Goal: Transaction & Acquisition: Purchase product/service

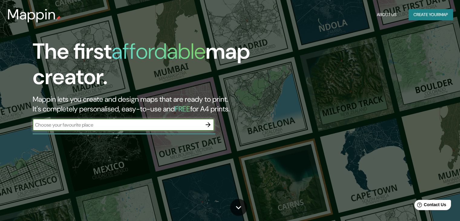
click at [169, 122] on input "text" at bounding box center [117, 124] width 169 height 7
type input "[PERSON_NAME], La Reja"
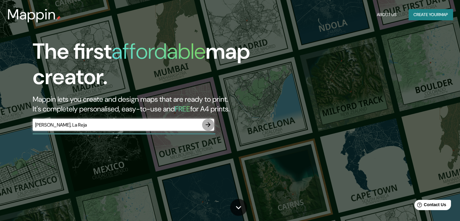
click at [209, 121] on icon "button" at bounding box center [207, 124] width 7 height 7
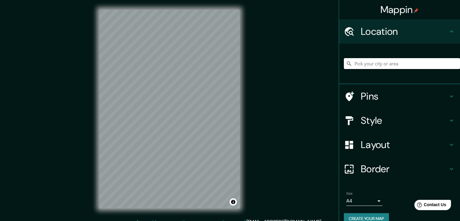
click at [424, 66] on input "Pick your city or area" at bounding box center [402, 63] width 116 height 11
click at [387, 63] on input "Pick your city or area" at bounding box center [402, 63] width 116 height 11
type input "[PERSON_NAME], [GEOGRAPHIC_DATA], [GEOGRAPHIC_DATA]"
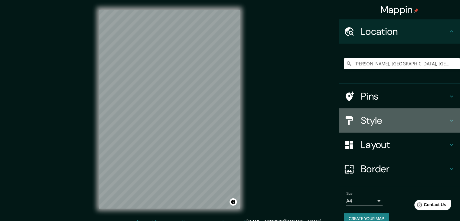
click at [428, 116] on h4 "Style" at bounding box center [404, 120] width 87 height 12
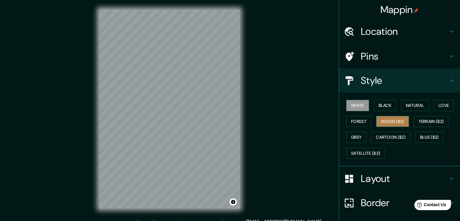
click at [388, 119] on button "Wood ($2)" at bounding box center [392, 121] width 33 height 11
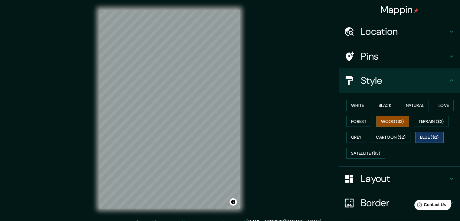
click at [427, 133] on button "Blue ($2)" at bounding box center [429, 137] width 28 height 11
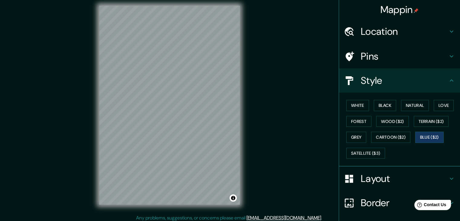
scroll to position [7, 0]
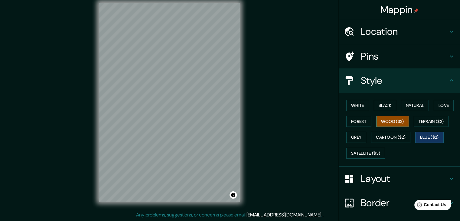
click at [385, 118] on button "Wood ($2)" at bounding box center [392, 121] width 33 height 11
click at [183, 132] on div at bounding box center [182, 130] width 5 height 5
click at [422, 132] on button "Blue ($2)" at bounding box center [429, 137] width 28 height 11
click at [151, 101] on div at bounding box center [152, 100] width 5 height 5
click at [151, 99] on div at bounding box center [152, 100] width 5 height 5
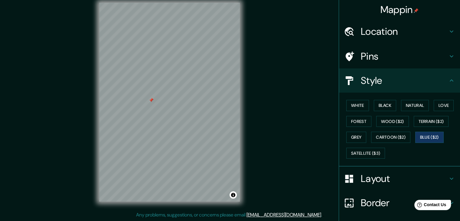
click at [151, 99] on div at bounding box center [151, 100] width 5 height 5
click at [380, 120] on button "Wood ($2)" at bounding box center [392, 121] width 33 height 11
click at [167, 92] on div at bounding box center [167, 90] width 5 height 5
click at [169, 92] on div at bounding box center [170, 91] width 5 height 5
click at [419, 133] on button "Blue ($2)" at bounding box center [429, 137] width 28 height 11
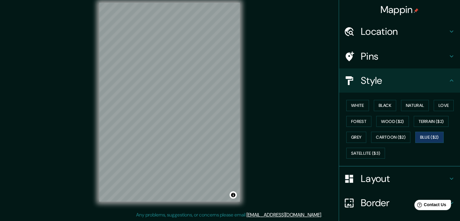
click at [93, 132] on div "© Mapbox © OpenStreetMap Improve this map" at bounding box center [170, 102] width 160 height 218
click at [196, 143] on div "© Mapbox © OpenStreetMap Improve this map" at bounding box center [170, 102] width 160 height 218
drag, startPoint x: 241, startPoint y: 161, endPoint x: 257, endPoint y: 150, distance: 19.3
click at [241, 147] on div "© Mapbox © OpenStreetMap Improve this map" at bounding box center [170, 102] width 160 height 218
click at [247, 148] on div "© Mapbox © OpenStreetMap Improve this map" at bounding box center [170, 102] width 160 height 218
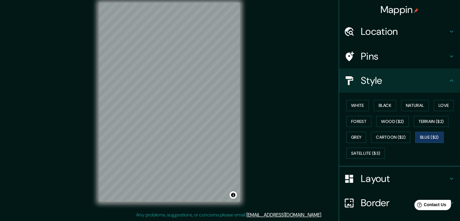
click at [272, 146] on div "Mappin Location [GEOGRAPHIC_DATA], [GEOGRAPHIC_DATA], [GEOGRAPHIC_DATA] [GEOGRA…" at bounding box center [230, 107] width 460 height 228
click at [278, 153] on div "Mappin Location [GEOGRAPHIC_DATA], [GEOGRAPHIC_DATA], [GEOGRAPHIC_DATA] [GEOGRA…" at bounding box center [230, 107] width 460 height 228
click at [251, 156] on div "Mappin Location [GEOGRAPHIC_DATA], [GEOGRAPHIC_DATA], [GEOGRAPHIC_DATA] [GEOGRA…" at bounding box center [230, 107] width 460 height 228
click at [244, 130] on div "© Mapbox © OpenStreetMap Improve this map" at bounding box center [170, 102] width 160 height 218
click at [263, 171] on div "Mappin Location [GEOGRAPHIC_DATA], [GEOGRAPHIC_DATA], [GEOGRAPHIC_DATA] [GEOGRA…" at bounding box center [230, 107] width 460 height 228
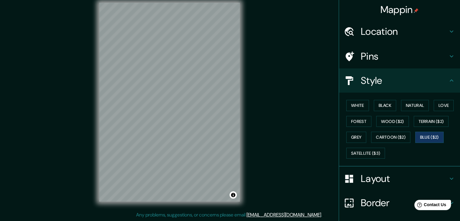
click at [250, 162] on div "Mappin Location [GEOGRAPHIC_DATA], [GEOGRAPHIC_DATA], [GEOGRAPHIC_DATA] [GEOGRA…" at bounding box center [230, 107] width 460 height 228
click at [268, 84] on div "Mappin Location [GEOGRAPHIC_DATA], [GEOGRAPHIC_DATA], [GEOGRAPHIC_DATA] [GEOGRA…" at bounding box center [230, 107] width 460 height 228
click at [93, 90] on div "© Mapbox © OpenStreetMap Improve this map" at bounding box center [170, 102] width 160 height 218
click at [92, 70] on div "© Mapbox © OpenStreetMap Improve this map" at bounding box center [170, 102] width 160 height 218
click at [261, 107] on div "Mappin Location [GEOGRAPHIC_DATA], [GEOGRAPHIC_DATA], [GEOGRAPHIC_DATA] [GEOGRA…" at bounding box center [230, 107] width 460 height 228
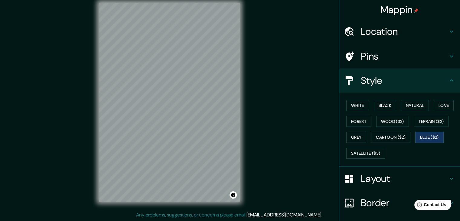
click at [284, 108] on div "Mappin Location [GEOGRAPHIC_DATA], [GEOGRAPHIC_DATA], [GEOGRAPHIC_DATA] [GEOGRA…" at bounding box center [230, 107] width 460 height 228
click at [280, 120] on div "Mappin Location [GEOGRAPHIC_DATA], [GEOGRAPHIC_DATA], [GEOGRAPHIC_DATA] [GEOGRA…" at bounding box center [230, 107] width 460 height 228
click at [262, 114] on div "Mappin Location [GEOGRAPHIC_DATA], [GEOGRAPHIC_DATA], [GEOGRAPHIC_DATA] [GEOGRA…" at bounding box center [230, 107] width 460 height 228
click at [259, 144] on div "Mappin Location [GEOGRAPHIC_DATA], [GEOGRAPHIC_DATA], [GEOGRAPHIC_DATA] [GEOGRA…" at bounding box center [230, 107] width 460 height 228
click at [261, 123] on div "Mappin Location [GEOGRAPHIC_DATA], [GEOGRAPHIC_DATA], [GEOGRAPHIC_DATA] [GEOGRA…" at bounding box center [230, 107] width 460 height 228
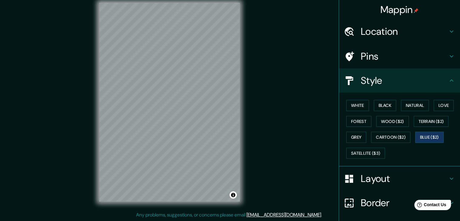
click at [271, 126] on div "Mappin Location [GEOGRAPHIC_DATA], [GEOGRAPHIC_DATA], [GEOGRAPHIC_DATA] [GEOGRA…" at bounding box center [230, 107] width 460 height 228
click at [252, 118] on div "Mappin Location [GEOGRAPHIC_DATA], [GEOGRAPHIC_DATA], [GEOGRAPHIC_DATA] [GEOGRA…" at bounding box center [230, 107] width 460 height 228
